Goal: Ask a question

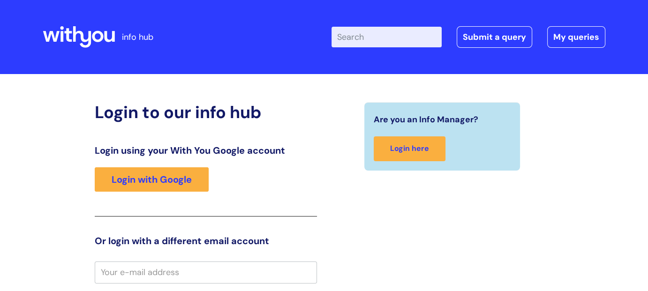
click at [353, 39] on input "Enter your search term here..." at bounding box center [387, 37] width 110 height 21
type input "brand centre"
click button "Search" at bounding box center [0, 0] width 0 height 0
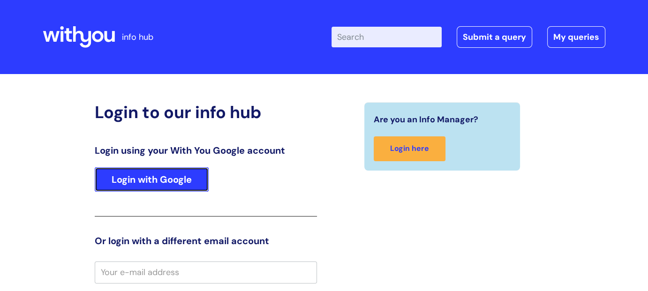
click at [167, 180] on link "Login with Google" at bounding box center [152, 179] width 114 height 24
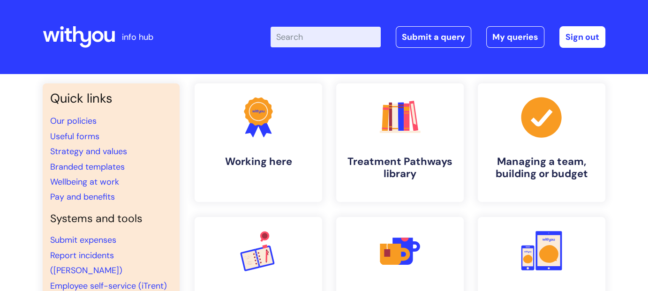
click at [309, 38] on input "Enter your search term here..." at bounding box center [326, 37] width 110 height 21
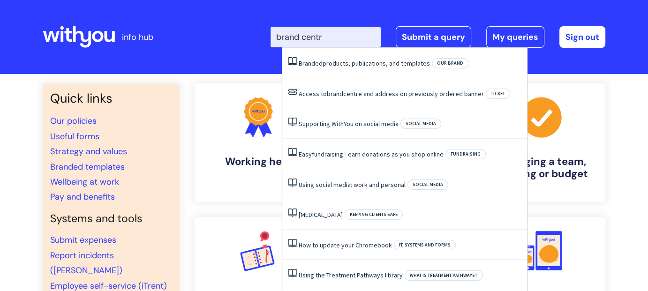
type input "brand centre"
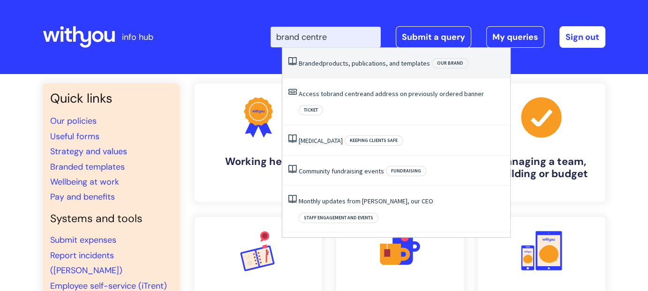
click at [350, 65] on link "Branded products, publications, and templates" at bounding box center [364, 63] width 131 height 8
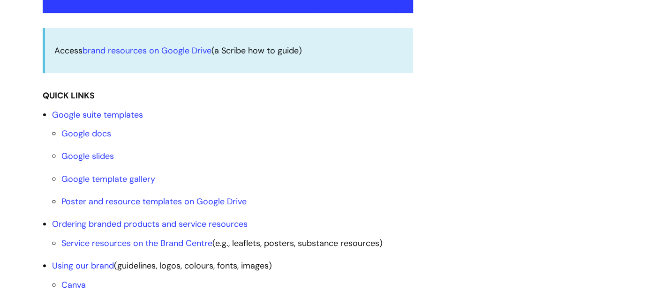
scroll to position [281, 0]
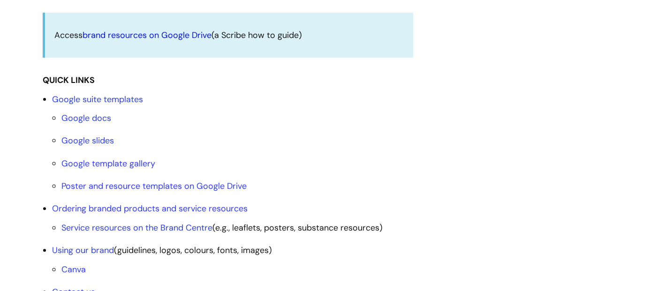
click at [149, 34] on link "brand resources on Google Drive" at bounding box center [147, 35] width 129 height 11
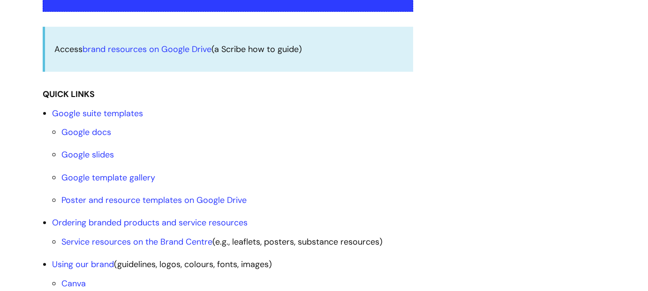
scroll to position [375, 0]
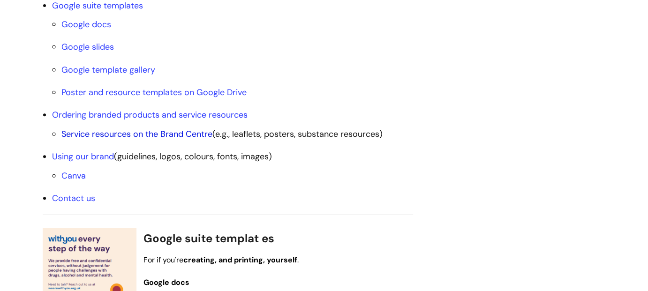
click at [181, 133] on link "Service resources on the Brand Centre" at bounding box center [136, 134] width 151 height 11
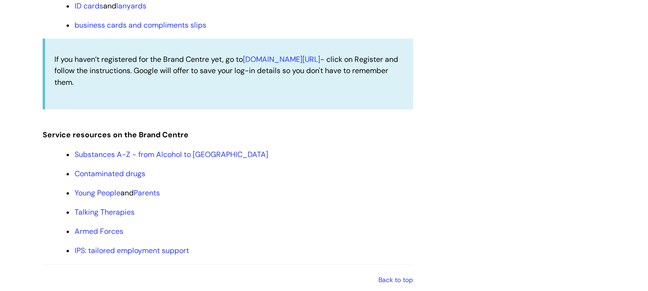
scroll to position [999, 0]
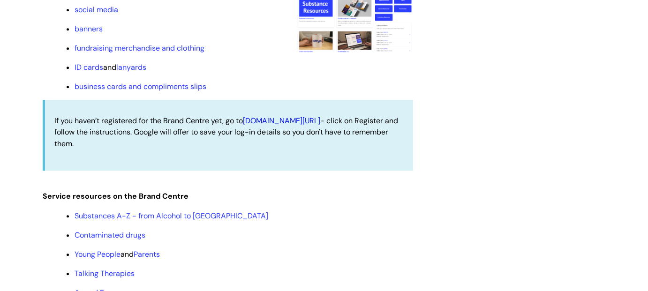
click at [309, 120] on link "withyoubrand.org.uk/auth/login" at bounding box center [281, 121] width 77 height 10
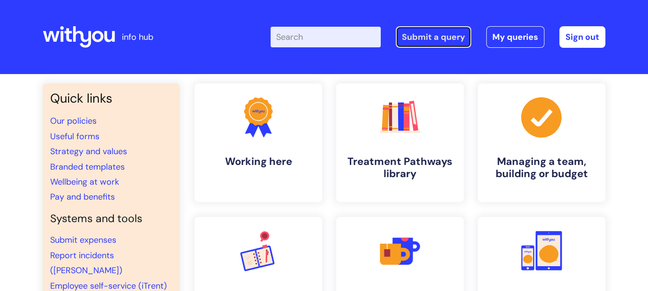
click at [439, 36] on link "Submit a query" at bounding box center [434, 37] width 76 height 22
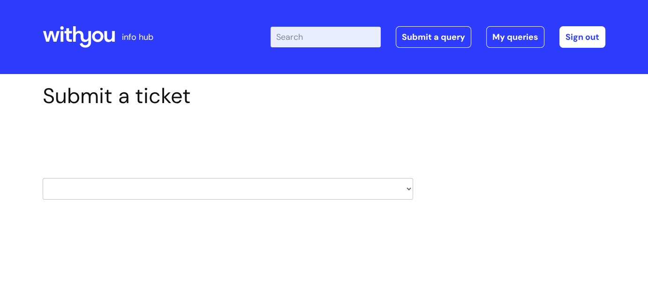
click at [407, 192] on select "HR / People IT and Support Clinical Drug Alerts Finance Accounts Data Support T…" at bounding box center [228, 189] width 371 height 22
select select "it_and_support"
click at [43, 178] on select "HR / People IT and Support Clinical Drug Alerts Finance Accounts Data Support T…" at bounding box center [228, 189] width 371 height 22
select select "80004286536"
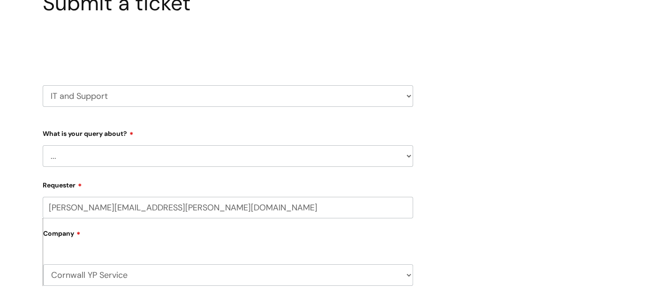
scroll to position [94, 0]
click at [409, 156] on select "... Mobile Phone Reset & MFA Accounts, Starters and Leavers IT Hardware issue I…" at bounding box center [228, 155] width 371 height 22
select select "Something Else"
click at [43, 144] on select "... Mobile Phone Reset & MFA Accounts, Starters and Leavers IT Hardware issue I…" at bounding box center [228, 155] width 371 height 22
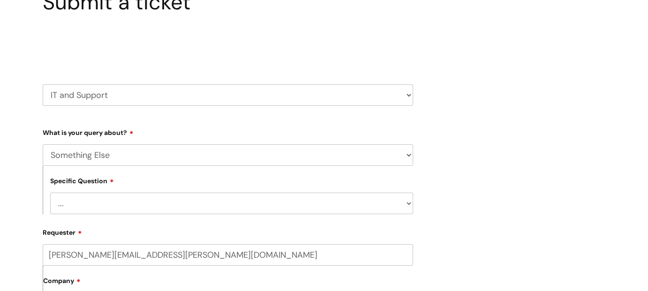
click at [409, 205] on select "... My problem is not listed" at bounding box center [231, 204] width 363 height 22
click at [247, 250] on input "[PERSON_NAME][EMAIL_ADDRESS][PERSON_NAME][DOMAIN_NAME]" at bounding box center [228, 255] width 371 height 22
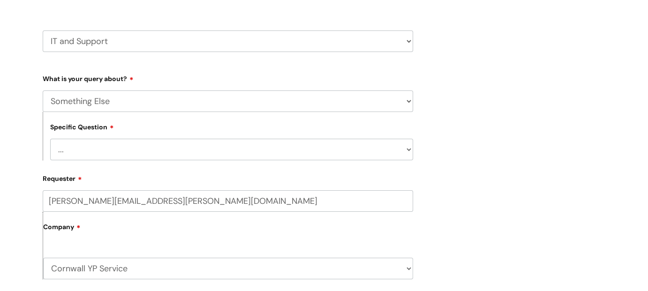
scroll to position [235, 0]
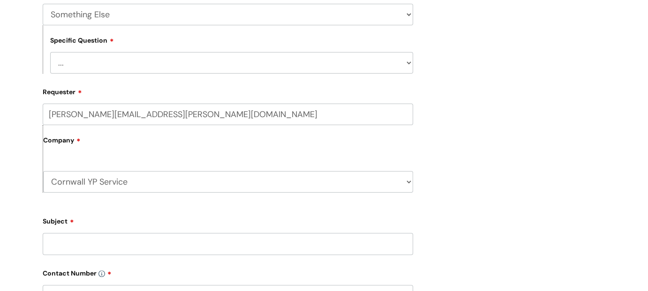
click at [155, 151] on label "Company" at bounding box center [228, 143] width 370 height 21
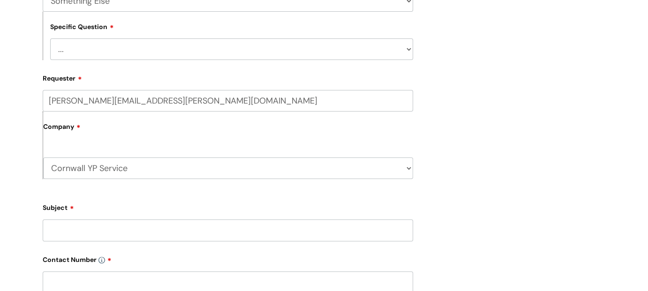
scroll to position [188, 0]
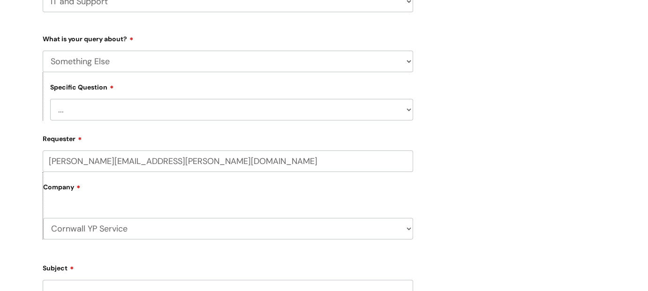
click at [407, 108] on select "... My problem is not listed" at bounding box center [231, 110] width 363 height 22
select select "My problem is not listed"
click at [50, 99] on select "... My problem is not listed" at bounding box center [231, 110] width 363 height 22
click at [128, 182] on label "Company" at bounding box center [228, 190] width 370 height 21
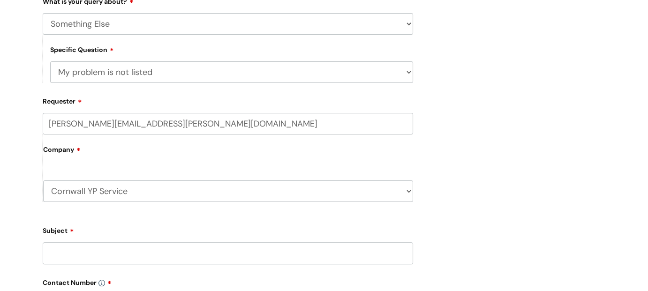
scroll to position [281, 0]
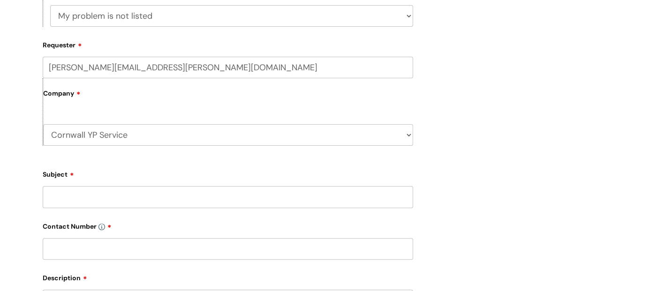
click at [129, 196] on input "Subject" at bounding box center [228, 197] width 371 height 22
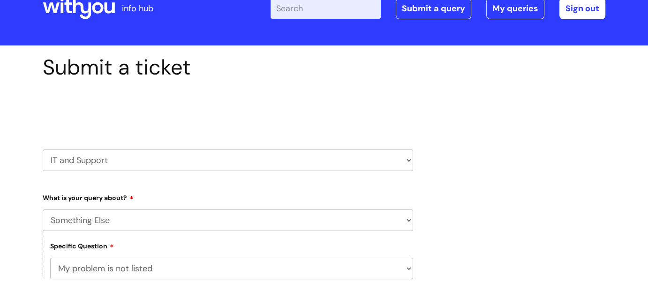
scroll to position [0, 0]
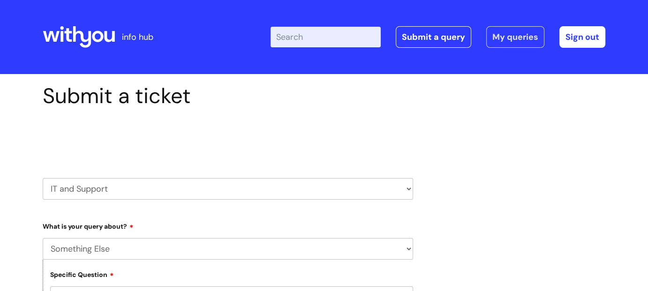
type input "[GEOGRAPHIC_DATA]"
click at [503, 33] on link "My queries" at bounding box center [515, 37] width 58 height 22
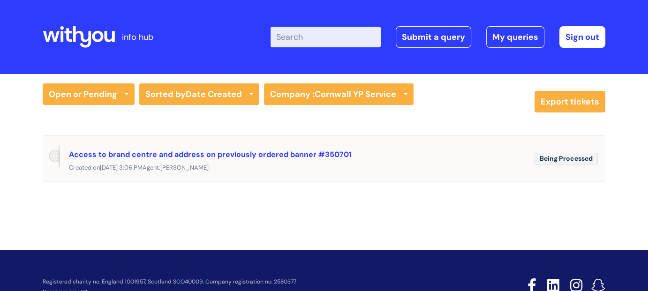
scroll to position [33, 0]
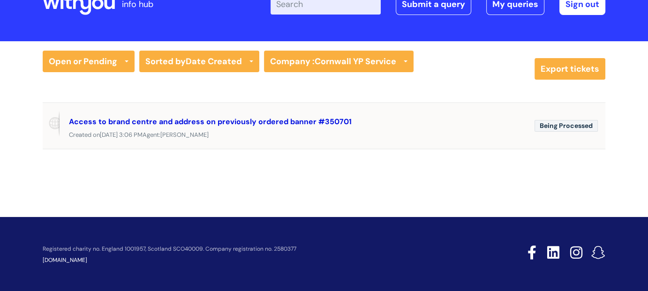
click at [259, 122] on link "Access to brand centre and address on previously ordered banner #350701" at bounding box center [210, 122] width 283 height 10
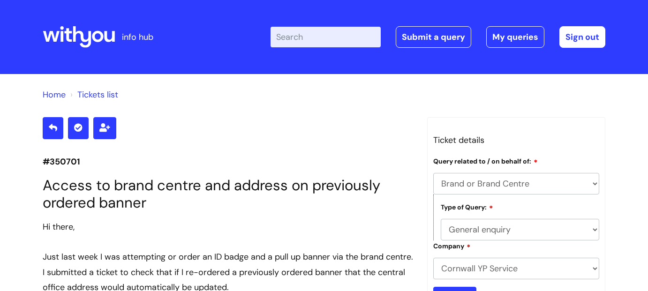
select select "Brand or Brand Centre"
select select "General enquiry"
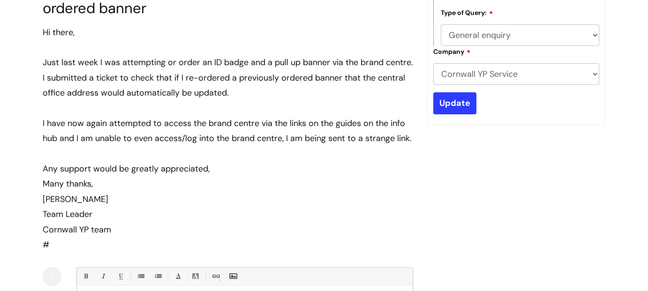
scroll to position [146, 0]
